Goal: Information Seeking & Learning: Find contact information

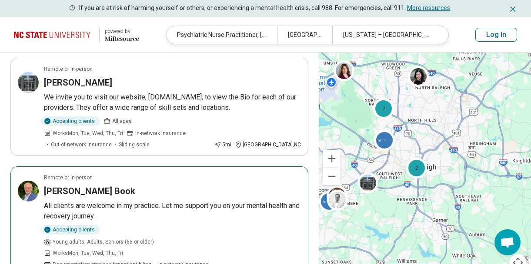
scroll to position [438, 0]
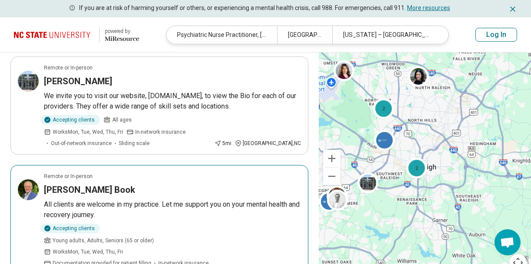
click at [147, 184] on div "Roy Book" at bounding box center [172, 190] width 257 height 12
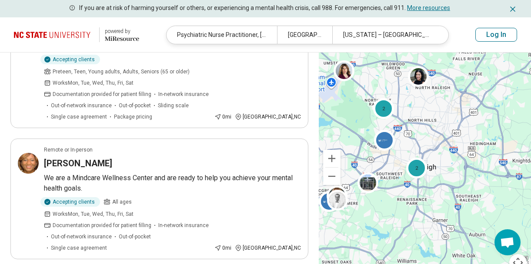
scroll to position [71, 0]
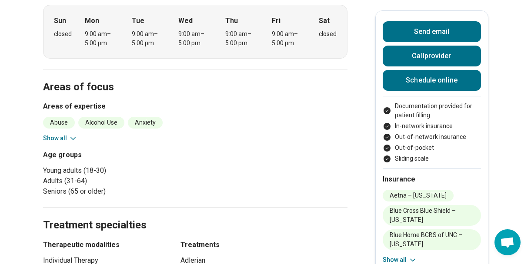
scroll to position [316, 0]
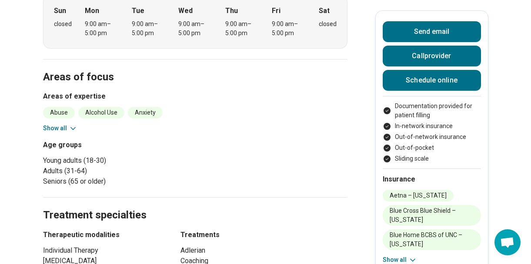
click at [72, 124] on icon at bounding box center [73, 128] width 9 height 9
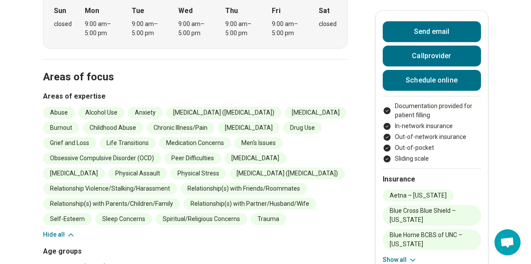
click at [56, 231] on button "Hide all" at bounding box center [59, 235] width 32 height 9
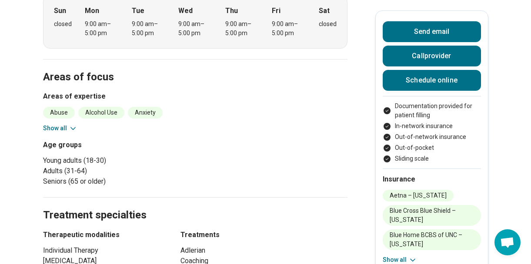
click at [63, 124] on button "Show all" at bounding box center [60, 128] width 34 height 9
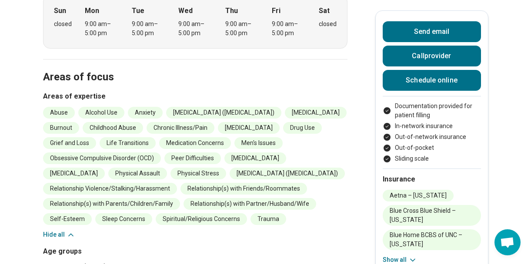
click at [62, 231] on button "Hide all" at bounding box center [59, 235] width 32 height 9
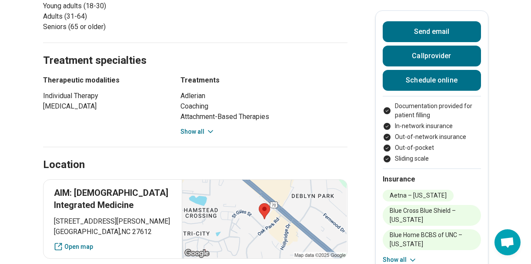
scroll to position [473, 0]
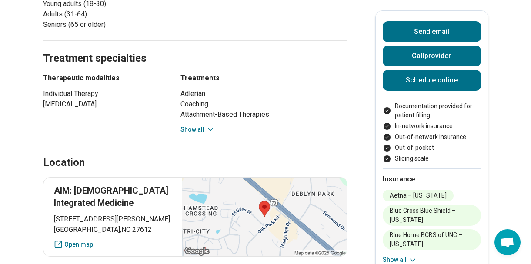
click at [199, 125] on button "Show all" at bounding box center [198, 129] width 34 height 9
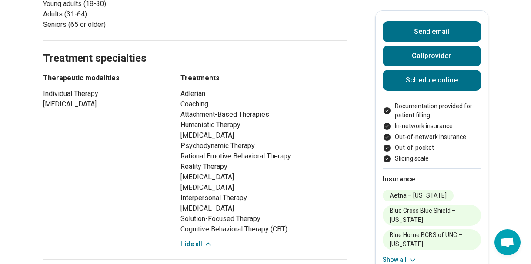
click at [198, 240] on button "Hide all" at bounding box center [197, 244] width 32 height 9
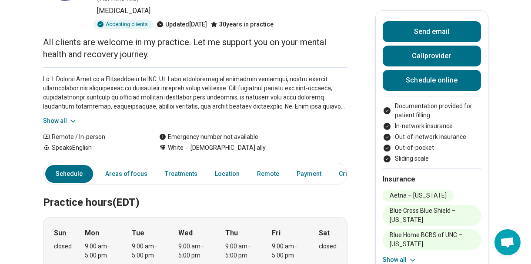
scroll to position [0, 0]
